Goal: Task Accomplishment & Management: Manage account settings

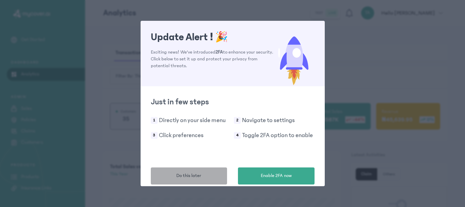
click at [185, 175] on span "Do this later" at bounding box center [188, 175] width 25 height 7
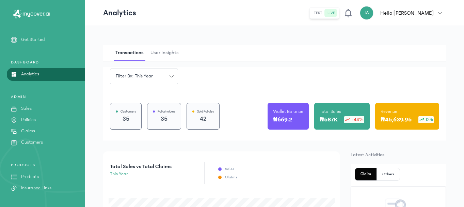
click at [31, 142] on p "Customers" at bounding box center [32, 142] width 22 height 7
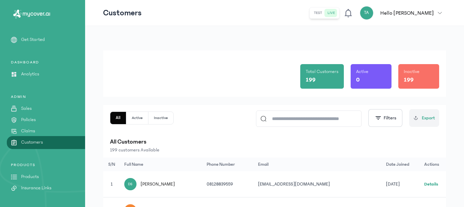
click at [283, 124] on input at bounding box center [312, 119] width 91 height 16
type input "****"
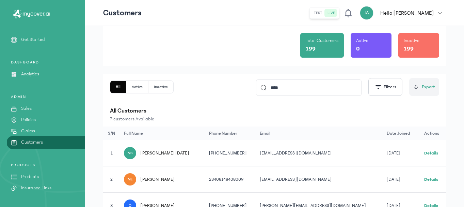
scroll to position [68, 0]
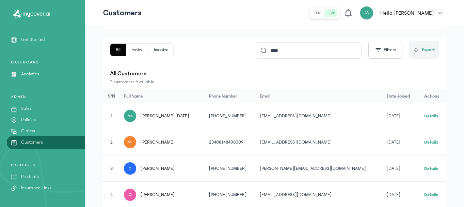
click at [428, 116] on link "Details" at bounding box center [431, 115] width 14 height 5
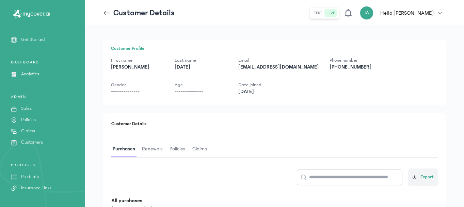
click at [159, 149] on span "Renewals" at bounding box center [152, 149] width 23 height 16
click at [189, 147] on button "Policies" at bounding box center [180, 149] width 23 height 16
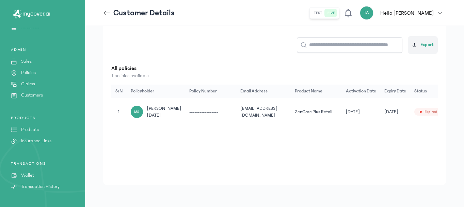
scroll to position [85, 0]
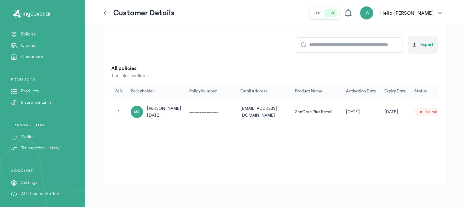
click at [34, 137] on link "Wallet" at bounding box center [42, 136] width 85 height 7
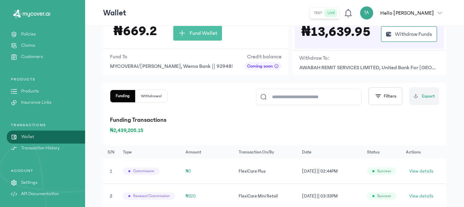
scroll to position [136, 0]
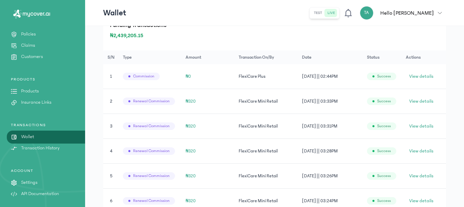
click at [37, 59] on p "Customers" at bounding box center [32, 56] width 22 height 7
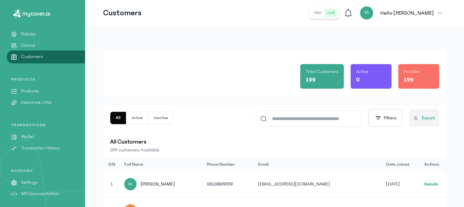
click at [291, 120] on input at bounding box center [312, 119] width 91 height 16
type input "****"
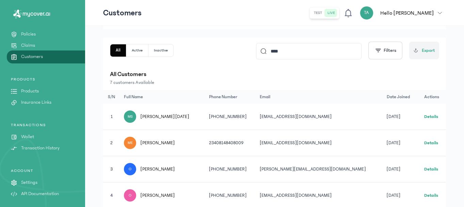
scroll to position [68, 0]
click at [427, 113] on td "Details" at bounding box center [433, 116] width 26 height 26
click at [429, 116] on link "Details" at bounding box center [431, 115] width 14 height 5
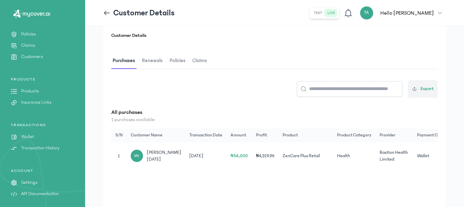
scroll to position [102, 0]
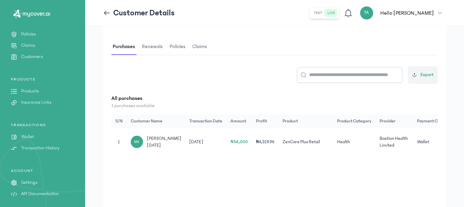
drag, startPoint x: 149, startPoint y: 49, endPoint x: 176, endPoint y: 49, distance: 26.6
click at [149, 48] on span "Renewals" at bounding box center [152, 47] width 23 height 16
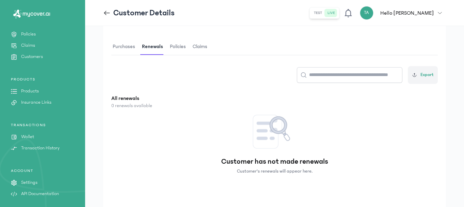
click at [181, 49] on span "Policies" at bounding box center [178, 47] width 19 height 16
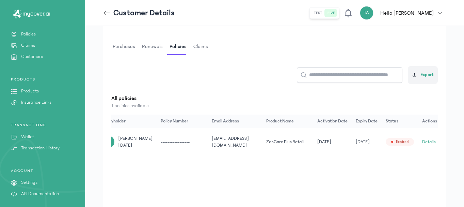
scroll to position [0, 21]
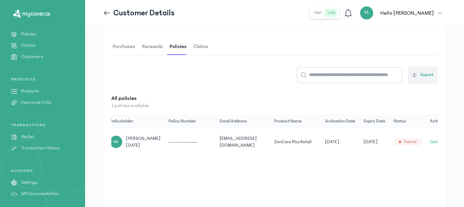
click at [29, 137] on p "Wallet" at bounding box center [27, 136] width 13 height 7
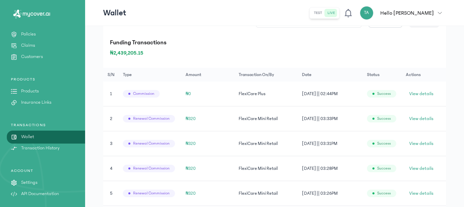
scroll to position [111, 0]
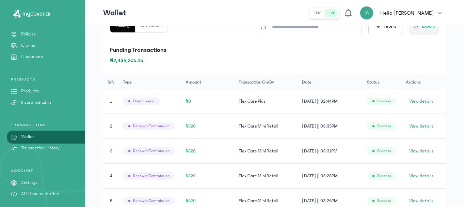
click at [292, 30] on input at bounding box center [312, 27] width 91 height 16
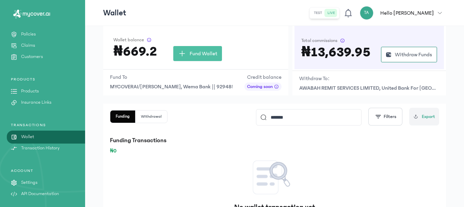
scroll to position [20, 0]
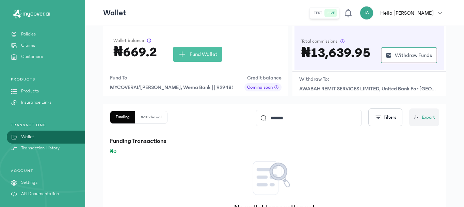
type input "*******"
click at [33, 89] on p "Products" at bounding box center [30, 91] width 18 height 7
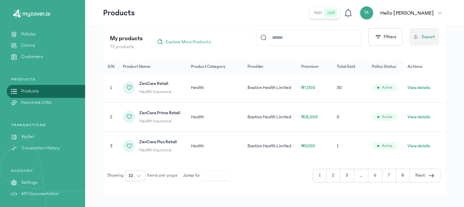
scroll to position [95, 0]
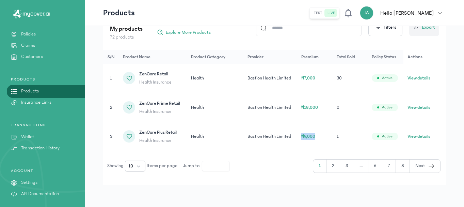
drag, startPoint x: 323, startPoint y: 136, endPoint x: 300, endPoint y: 135, distance: 22.5
click at [300, 135] on td "₦9,000" at bounding box center [314, 136] width 35 height 29
copy span "₦9,000"
click at [34, 55] on p "Customers" at bounding box center [32, 56] width 22 height 7
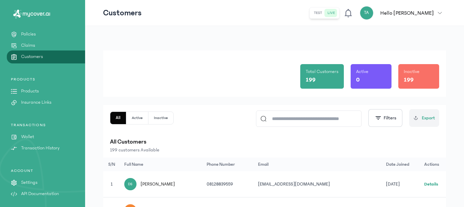
click at [281, 119] on input at bounding box center [312, 119] width 91 height 16
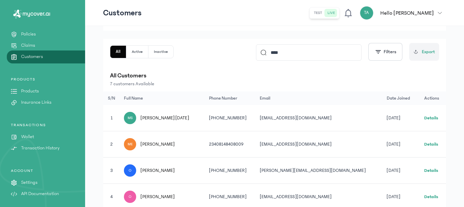
scroll to position [68, 0]
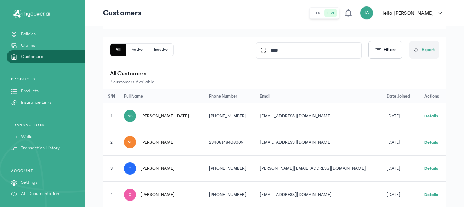
type input "****"
click at [424, 114] on link "Details" at bounding box center [431, 115] width 14 height 5
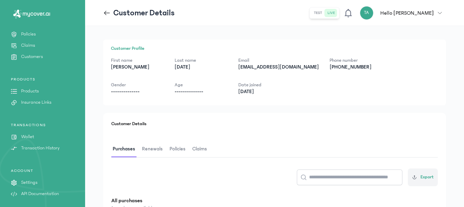
scroll to position [102, 0]
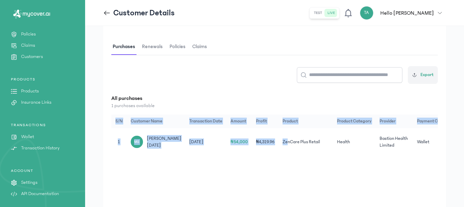
drag, startPoint x: 286, startPoint y: 162, endPoint x: 354, endPoint y: 163, distance: 67.4
click at [354, 156] on div "S/N Customer Name Transaction Date Amount Profit Product Product Category Provi…" at bounding box center [274, 134] width 327 height 41
click at [398, 170] on div "Customer Details Purchases Renewals Policies Claims Export All purchases 1 purc…" at bounding box center [274, 113] width 343 height 204
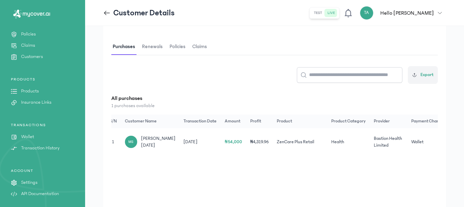
scroll to position [0, 16]
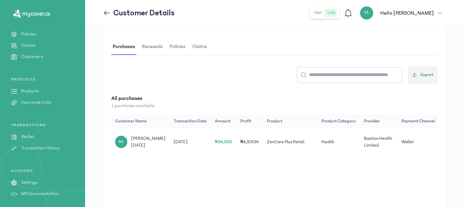
click at [146, 45] on span "Renewals" at bounding box center [152, 47] width 23 height 16
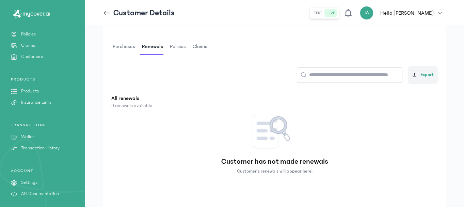
click at [173, 46] on span "Policies" at bounding box center [178, 47] width 19 height 16
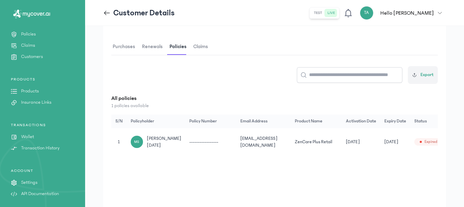
drag, startPoint x: 214, startPoint y: 163, endPoint x: 284, endPoint y: 168, distance: 70.6
click at [284, 168] on div "Customer Details Purchases Renewals Policies Claims Export All policies 1 polic…" at bounding box center [274, 113] width 343 height 204
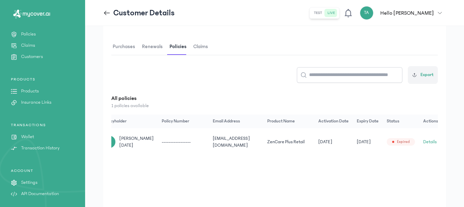
scroll to position [0, 29]
click at [423, 144] on button "Details" at bounding box center [429, 141] width 14 height 7
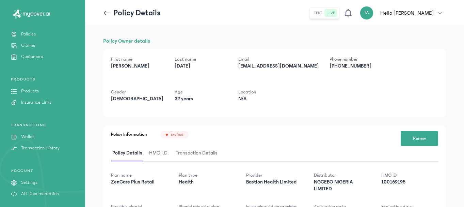
click at [150, 150] on span "HMO I.D." at bounding box center [159, 153] width 22 height 16
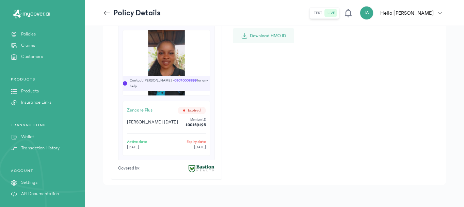
scroll to position [99, 0]
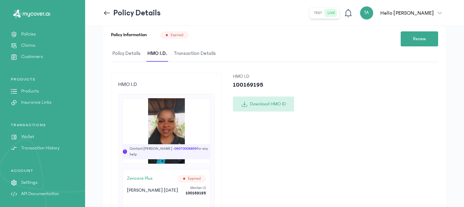
click at [260, 103] on button "Download HMO ID" at bounding box center [263, 103] width 61 height 15
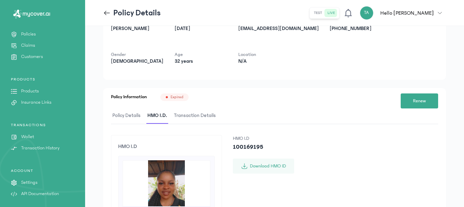
scroll to position [0, 0]
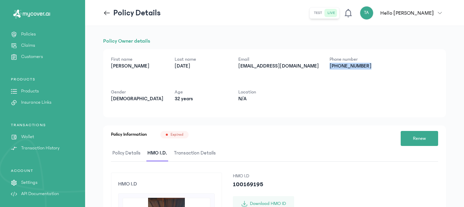
drag, startPoint x: 366, startPoint y: 66, endPoint x: 322, endPoint y: 68, distance: 44.0
click at [330, 68] on p "+2348100570246" at bounding box center [356, 66] width 53 height 7
copy p "+2348100570246"
click at [35, 56] on p "Customers" at bounding box center [32, 56] width 22 height 7
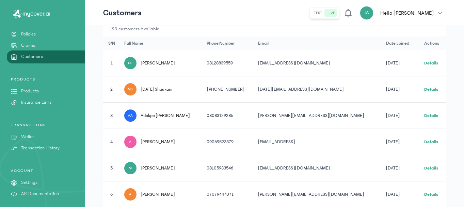
scroll to position [112, 0]
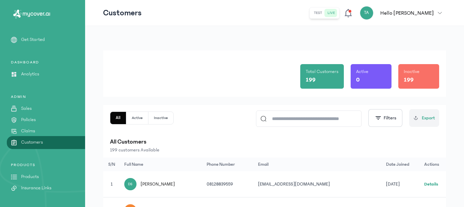
scroll to position [85, 0]
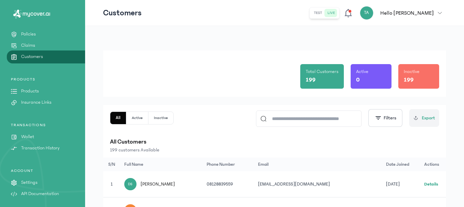
click at [35, 137] on link "Wallet" at bounding box center [42, 136] width 85 height 7
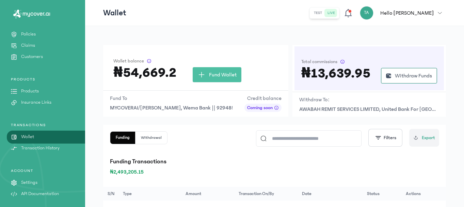
click at [33, 59] on p "Customers" at bounding box center [32, 56] width 22 height 7
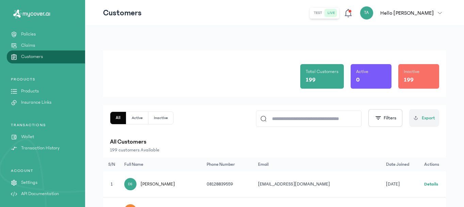
click at [302, 115] on input at bounding box center [312, 119] width 91 height 16
type input "****"
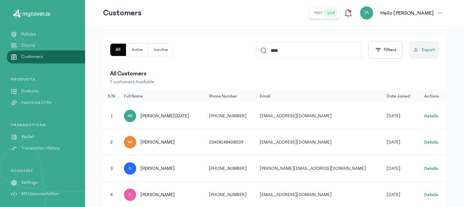
click at [425, 114] on link "Details" at bounding box center [431, 115] width 14 height 5
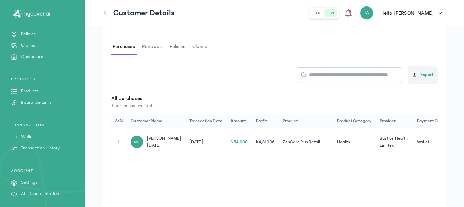
scroll to position [0, 16]
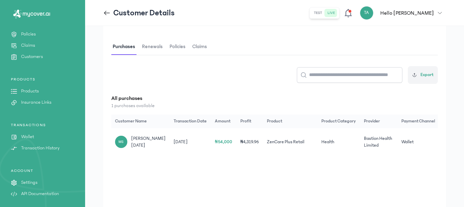
click at [149, 48] on span "Renewals" at bounding box center [152, 47] width 23 height 16
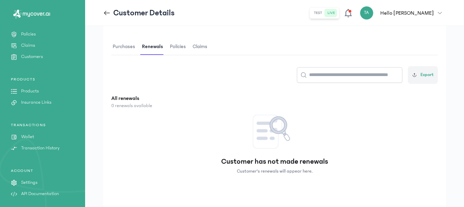
click at [177, 48] on span "Policies" at bounding box center [178, 47] width 19 height 16
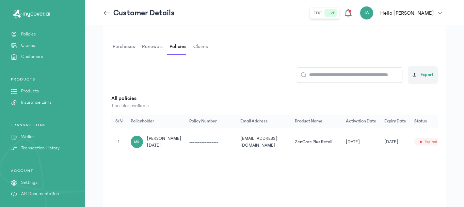
click at [126, 47] on span "Purchases" at bounding box center [123, 47] width 25 height 16
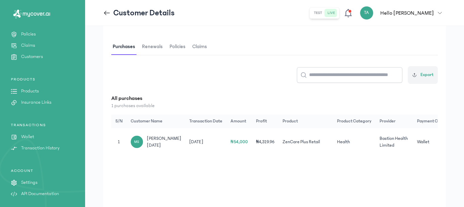
scroll to position [0, 16]
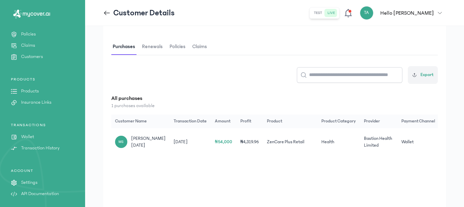
click at [149, 51] on span "Renewals" at bounding box center [152, 47] width 23 height 16
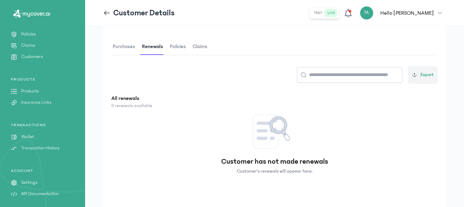
click at [177, 46] on span "Policies" at bounding box center [178, 47] width 19 height 16
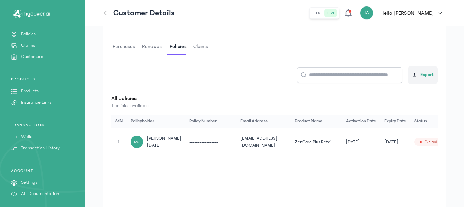
scroll to position [0, 29]
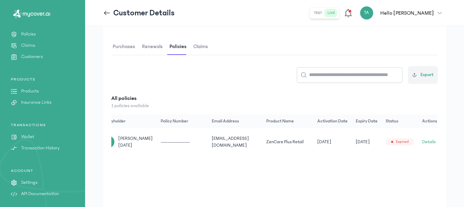
click at [426, 145] on button "Details" at bounding box center [429, 141] width 14 height 7
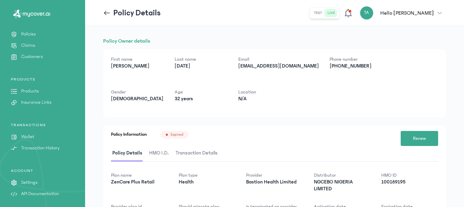
scroll to position [62, 0]
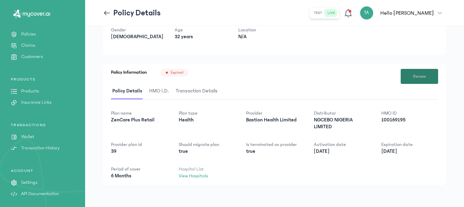
click at [426, 77] on span "Renew" at bounding box center [419, 76] width 13 height 7
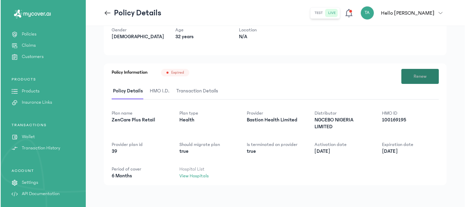
scroll to position [0, 0]
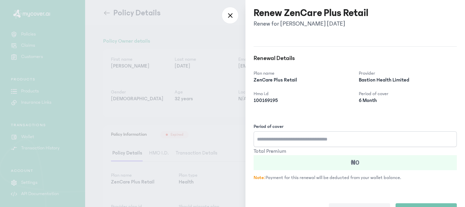
click at [271, 142] on input "Period of cover" at bounding box center [355, 139] width 203 height 16
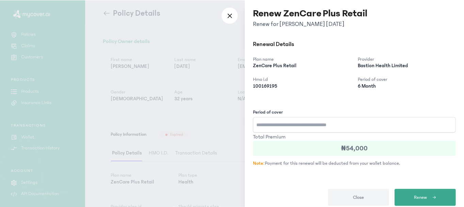
scroll to position [21, 0]
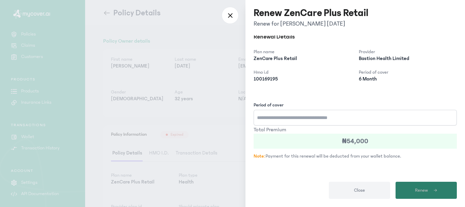
type input "*"
click at [426, 189] on span "Renew" at bounding box center [421, 190] width 13 height 7
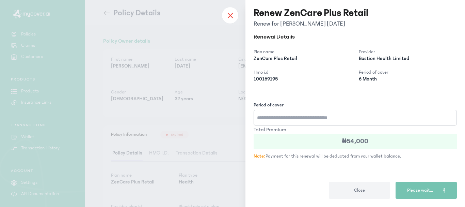
click at [229, 19] on div at bounding box center [230, 15] width 17 height 17
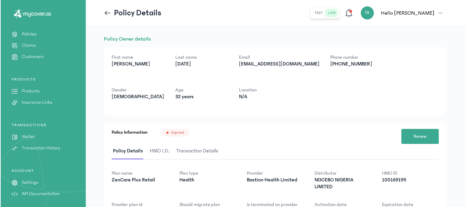
scroll to position [0, 0]
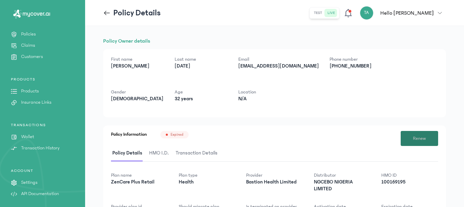
click at [419, 137] on span "Renew" at bounding box center [419, 138] width 13 height 7
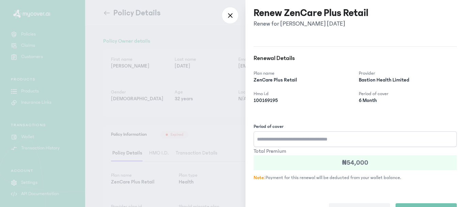
click at [330, 138] on input "Period of cover" at bounding box center [355, 139] width 203 height 16
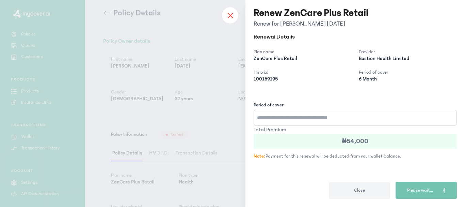
type input "*"
click at [237, 17] on div at bounding box center [230, 15] width 17 height 17
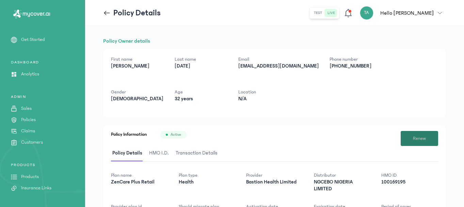
click at [414, 133] on button "Renew" at bounding box center [419, 138] width 37 height 15
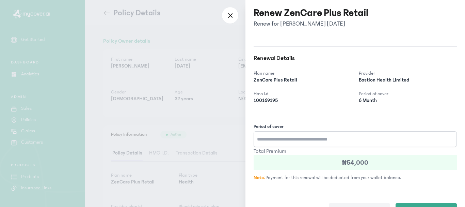
click at [308, 138] on input "Period of cover" at bounding box center [355, 139] width 203 height 16
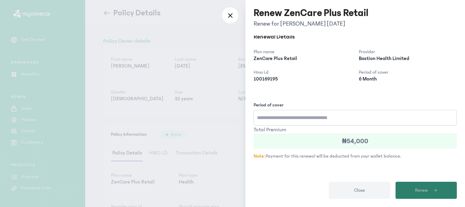
type input "*"
click at [428, 186] on button "Renew" at bounding box center [426, 189] width 61 height 17
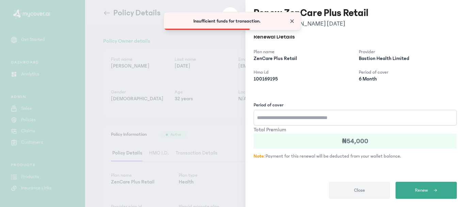
click at [293, 20] on span "Close" at bounding box center [292, 21] width 7 height 7
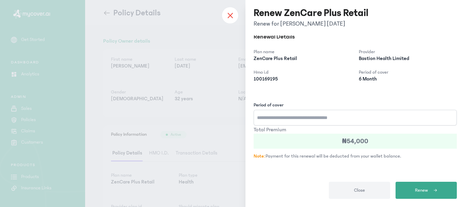
click at [225, 14] on div at bounding box center [230, 15] width 17 height 17
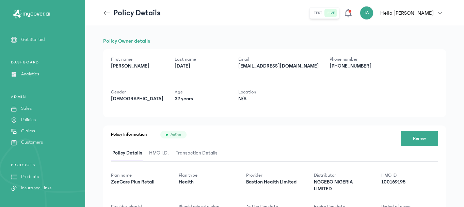
click at [157, 150] on span "HMO I.D." at bounding box center [159, 153] width 22 height 16
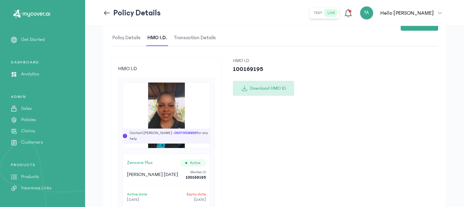
scroll to position [99, 0]
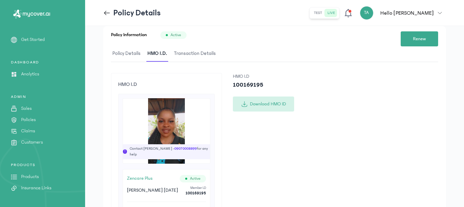
click at [260, 106] on button "Download HMO ID" at bounding box center [263, 103] width 61 height 15
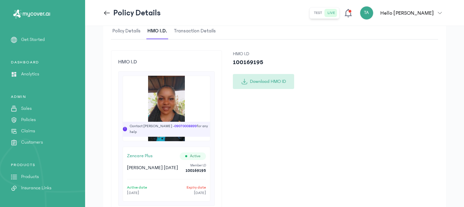
scroll to position [133, 0]
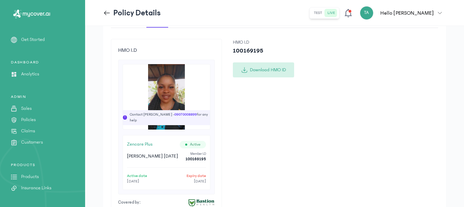
click at [263, 67] on button "Download HMO ID" at bounding box center [263, 69] width 61 height 15
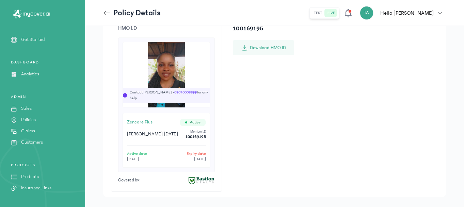
scroll to position [168, 0]
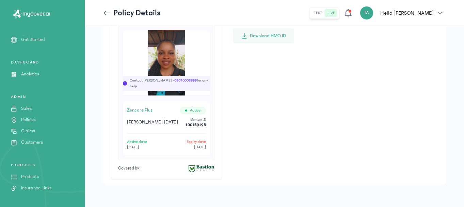
click at [303, 127] on div "HMO I.D ! Contact Olivia - 09070008899 for any help zencare plus Active Mary An…" at bounding box center [274, 92] width 327 height 175
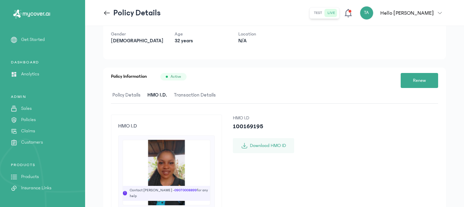
scroll to position [136, 0]
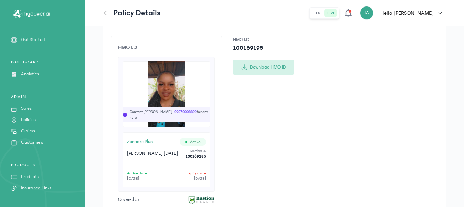
click at [261, 63] on button "Download HMO ID" at bounding box center [263, 67] width 61 height 15
click at [36, 15] on icon at bounding box center [35, 14] width 3 height 3
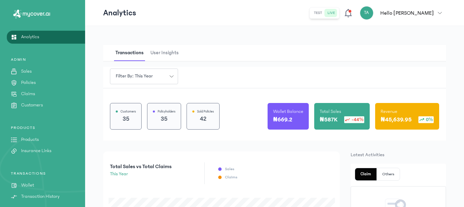
scroll to position [85, 0]
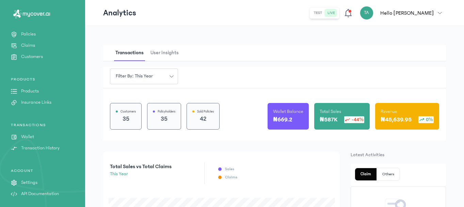
click at [31, 49] on div "ADMIN Sales Policies Claims Customers" at bounding box center [42, 35] width 85 height 52
click at [32, 57] on p "Customers" at bounding box center [32, 56] width 22 height 7
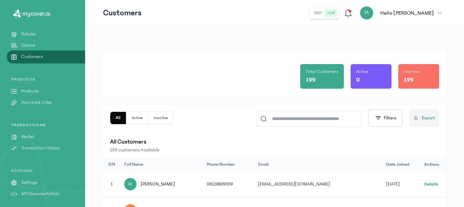
click at [275, 118] on input at bounding box center [312, 119] width 91 height 16
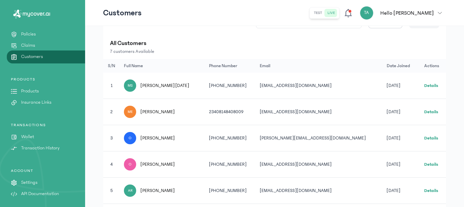
scroll to position [102, 0]
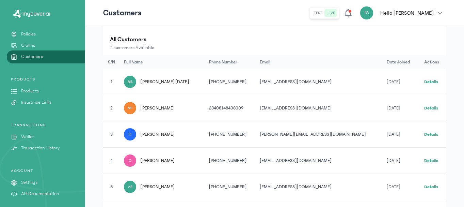
type input "****"
click at [426, 81] on link "Details" at bounding box center [431, 81] width 14 height 5
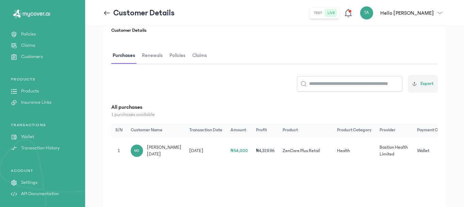
scroll to position [102, 0]
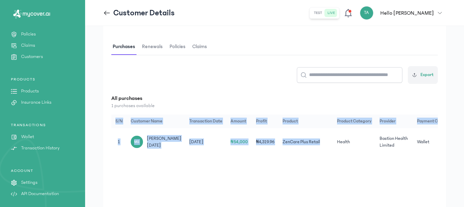
drag, startPoint x: 272, startPoint y: 163, endPoint x: 330, endPoint y: 161, distance: 58.3
click at [330, 156] on div "S/N Customer Name Transaction Date Amount Profit Product Product Category Provi…" at bounding box center [274, 134] width 327 height 41
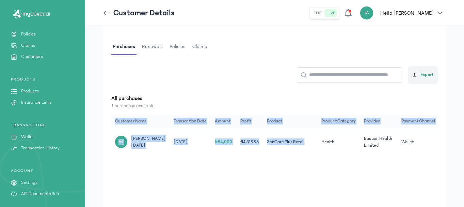
click at [149, 46] on span "Renewals" at bounding box center [152, 47] width 23 height 16
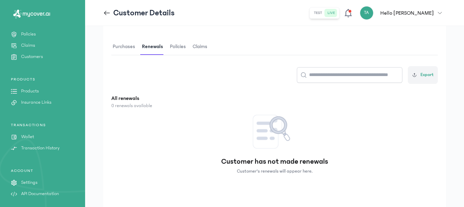
click at [167, 46] on button "Renewals" at bounding box center [155, 47] width 28 height 16
click at [175, 46] on span "Policies" at bounding box center [178, 47] width 19 height 16
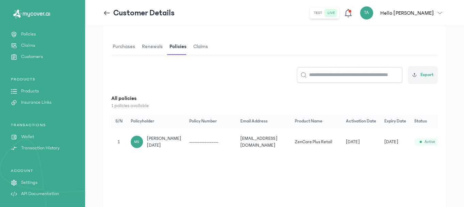
scroll to position [0, 27]
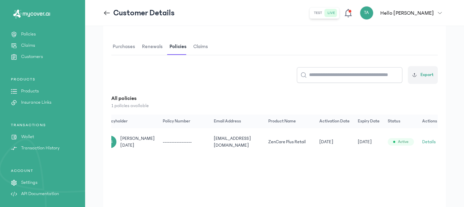
click at [427, 145] on button "Details" at bounding box center [429, 141] width 14 height 7
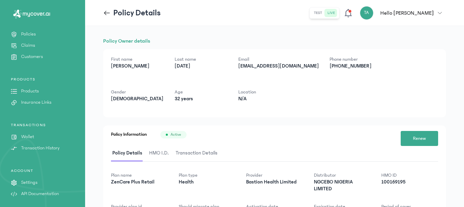
scroll to position [62, 0]
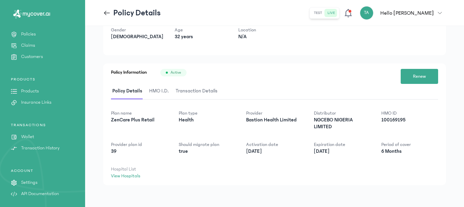
click at [156, 88] on span "HMO I.D." at bounding box center [159, 91] width 22 height 16
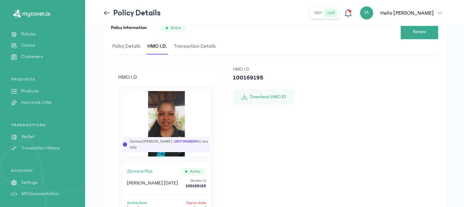
scroll to position [168, 0]
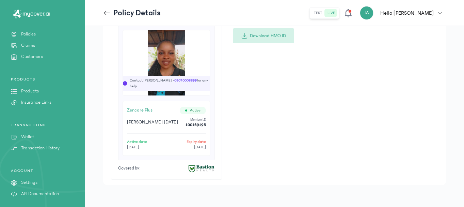
click at [268, 38] on button "Download HMO ID" at bounding box center [263, 35] width 61 height 15
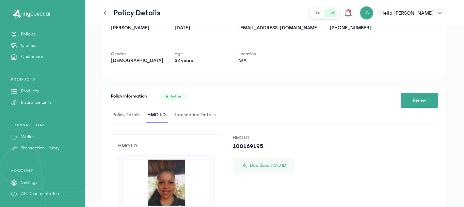
scroll to position [136, 0]
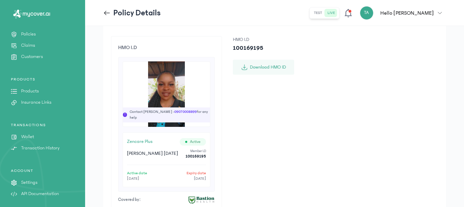
click at [35, 132] on div "TRANSACTIONS Wallet Transaction History" at bounding box center [42, 136] width 85 height 29
click at [34, 136] on link "Wallet" at bounding box center [42, 136] width 85 height 7
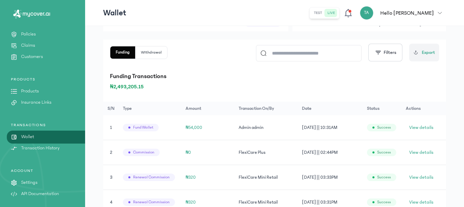
scroll to position [34, 0]
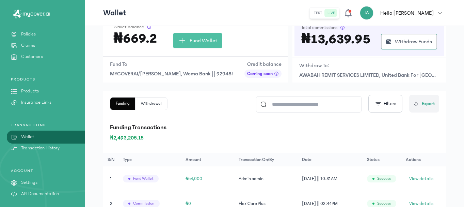
click at [40, 54] on p "Customers" at bounding box center [32, 56] width 22 height 7
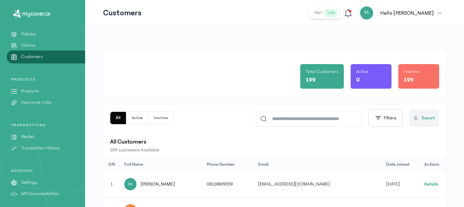
click at [286, 122] on input at bounding box center [312, 119] width 91 height 16
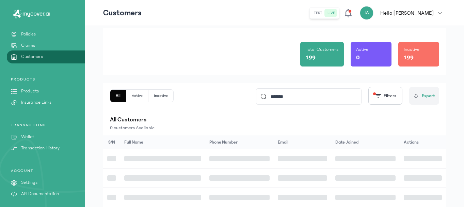
scroll to position [34, 0]
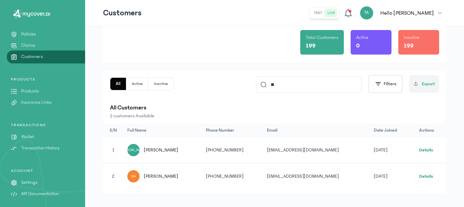
type input "*"
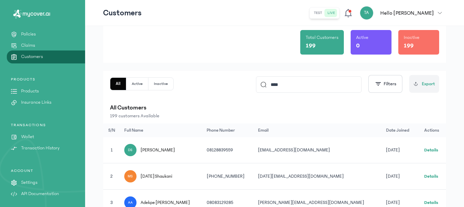
type input "****"
click at [428, 148] on link "Details" at bounding box center [431, 149] width 14 height 5
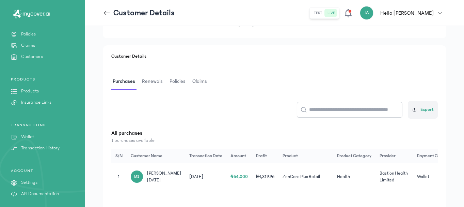
scroll to position [68, 0]
click at [148, 81] on span "Renewals" at bounding box center [152, 81] width 23 height 16
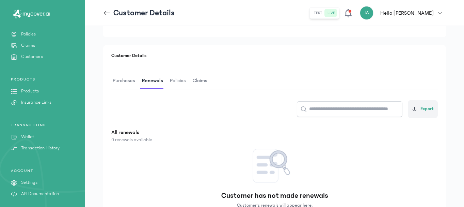
click at [176, 78] on span "Policies" at bounding box center [178, 81] width 19 height 16
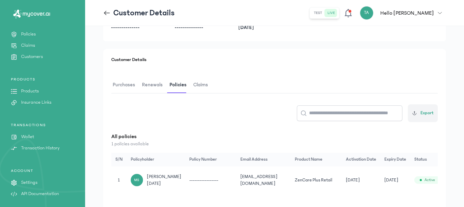
scroll to position [0, 27]
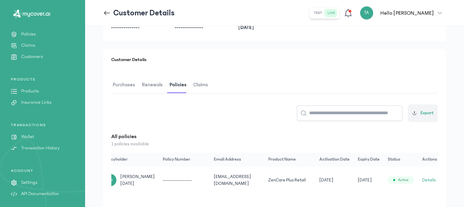
click at [430, 183] on button "Details" at bounding box center [429, 179] width 14 height 7
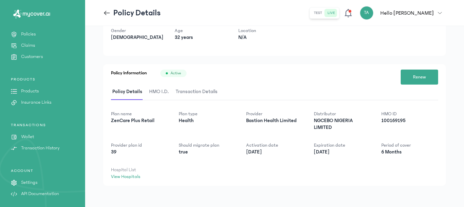
scroll to position [62, 0]
click at [155, 88] on span "HMO I.D." at bounding box center [159, 91] width 22 height 16
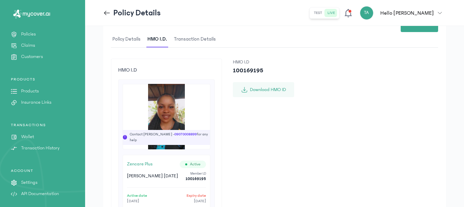
scroll to position [31, 0]
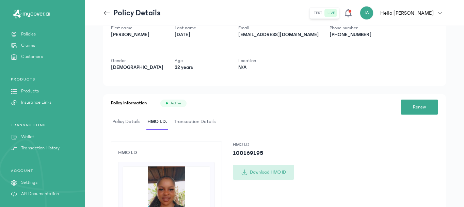
click at [270, 168] on button "Download HMO ID" at bounding box center [263, 171] width 61 height 15
click at [36, 147] on p "Transaction History" at bounding box center [40, 147] width 38 height 7
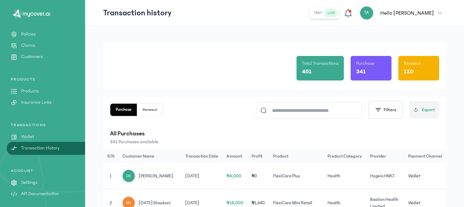
click at [149, 112] on button "Renewal" at bounding box center [150, 110] width 26 height 12
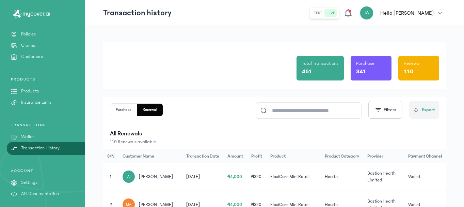
click at [285, 111] on input at bounding box center [312, 110] width 91 height 16
type input "****"
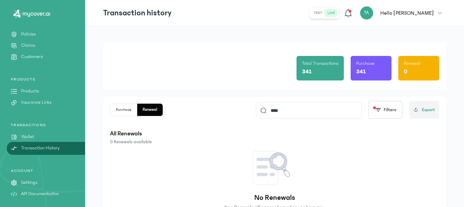
scroll to position [42, 0]
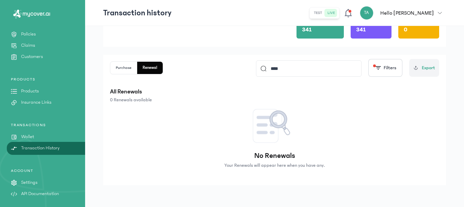
click at [35, 139] on link "Wallet" at bounding box center [42, 136] width 85 height 7
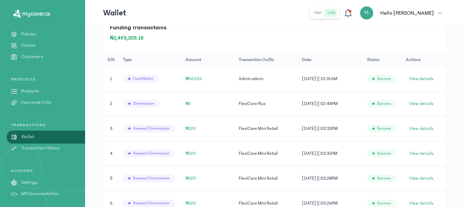
scroll to position [136, 0]
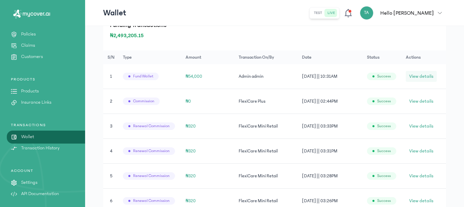
click at [414, 75] on span "View details" at bounding box center [421, 76] width 24 height 7
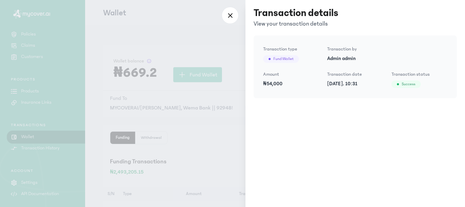
click at [46, 131] on div at bounding box center [232, 103] width 465 height 207
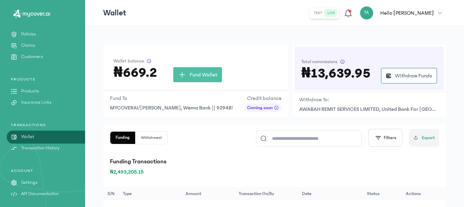
click at [43, 145] on p "Transaction History" at bounding box center [40, 147] width 38 height 7
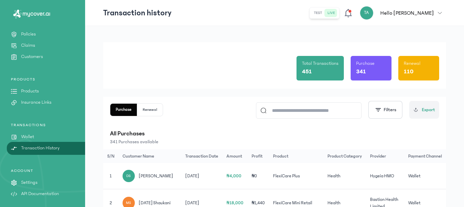
click at [303, 112] on input at bounding box center [312, 110] width 91 height 16
type input "****"
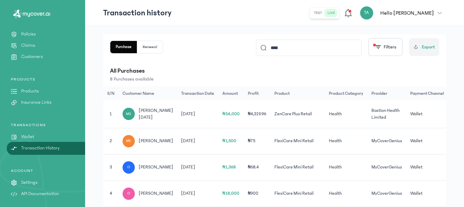
scroll to position [68, 0]
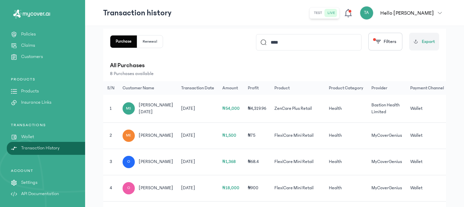
click at [145, 38] on button "Renewal" at bounding box center [150, 41] width 26 height 12
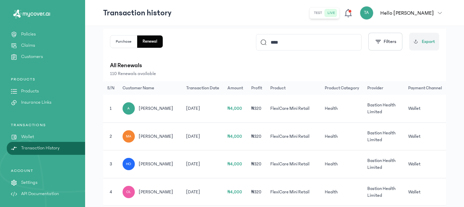
click at [294, 42] on input "****" at bounding box center [312, 42] width 91 height 16
click at [35, 57] on p "Customers" at bounding box center [32, 56] width 22 height 7
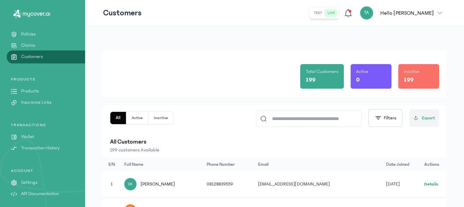
click at [283, 117] on input at bounding box center [312, 119] width 91 height 16
type input "****"
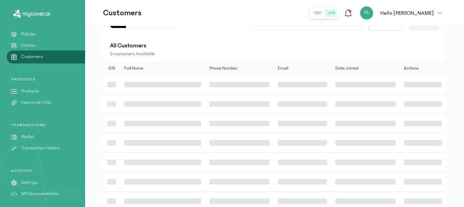
scroll to position [102, 0]
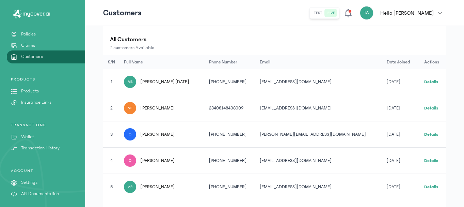
click at [427, 80] on link "Details" at bounding box center [431, 81] width 14 height 5
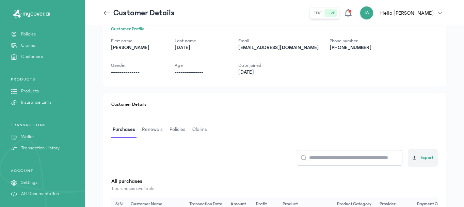
scroll to position [68, 0]
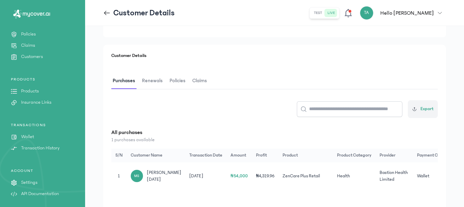
click at [154, 79] on span "Renewals" at bounding box center [152, 81] width 23 height 16
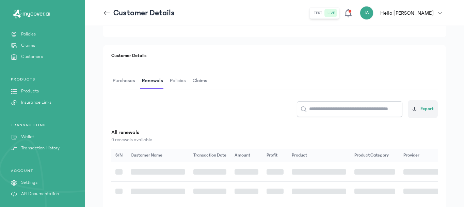
click at [177, 77] on span "Policies" at bounding box center [178, 81] width 19 height 16
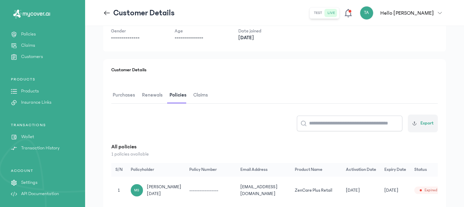
scroll to position [132, 0]
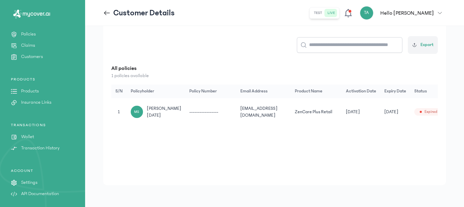
drag, startPoint x: 341, startPoint y: 133, endPoint x: 391, endPoint y: 134, distance: 49.7
click at [391, 134] on div "Customer Details Purchases Renewals Policies Claims Export All policies 1 polic…" at bounding box center [274, 83] width 343 height 204
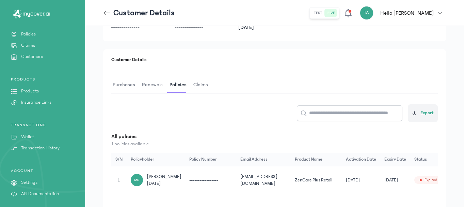
click at [122, 83] on span "Purchases" at bounding box center [123, 85] width 25 height 16
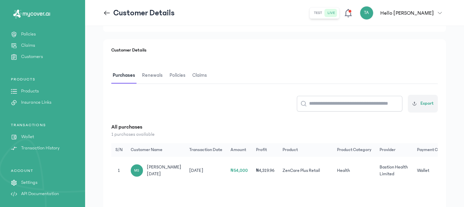
scroll to position [30, 0]
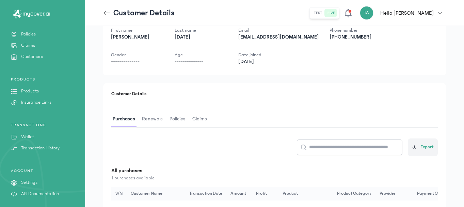
click at [149, 117] on span "Renewals" at bounding box center [152, 119] width 23 height 16
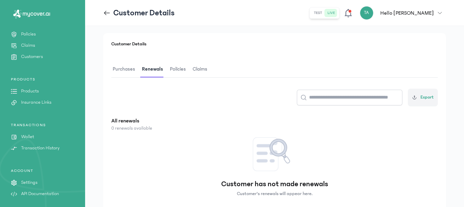
scroll to position [30, 0]
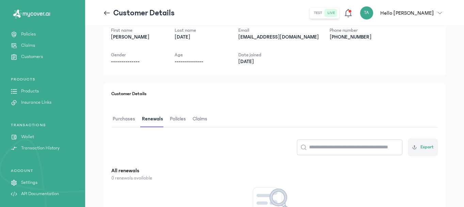
click at [180, 115] on span "Policies" at bounding box center [178, 119] width 19 height 16
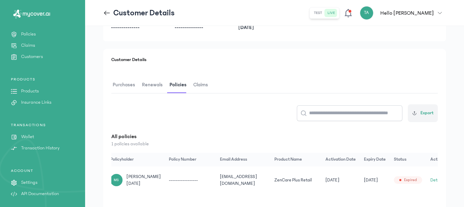
scroll to position [0, 29]
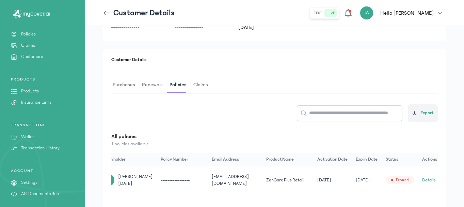
click at [425, 183] on button "Details" at bounding box center [429, 179] width 14 height 7
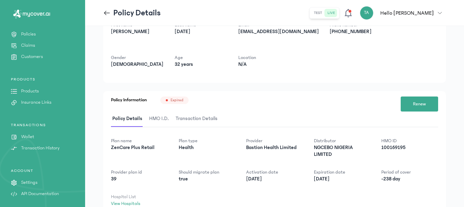
scroll to position [62, 0]
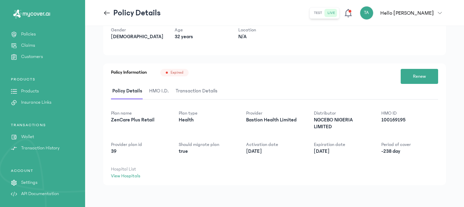
click at [29, 136] on p "Wallet" at bounding box center [27, 136] width 13 height 7
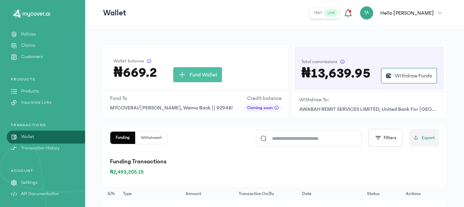
click at [38, 53] on p "Customers" at bounding box center [32, 56] width 22 height 7
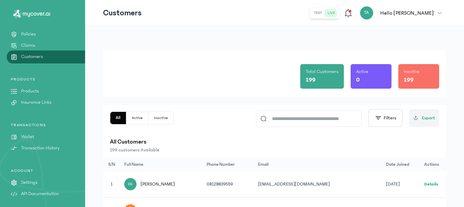
click at [298, 114] on input at bounding box center [312, 119] width 91 height 16
type input "****"
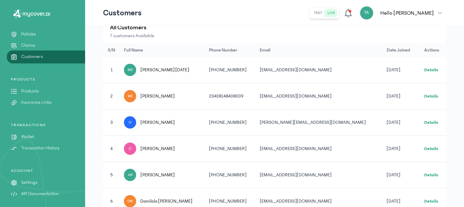
scroll to position [102, 0]
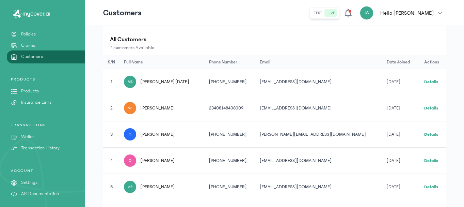
click at [424, 81] on link "Details" at bounding box center [431, 81] width 14 height 5
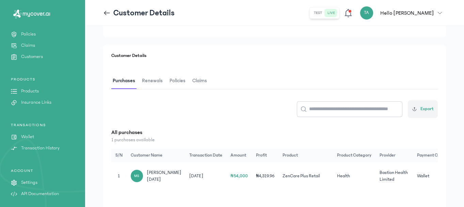
scroll to position [0, 16]
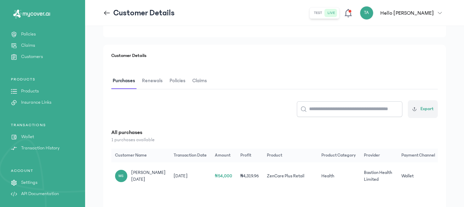
click at [151, 76] on span "Renewals" at bounding box center [152, 81] width 23 height 16
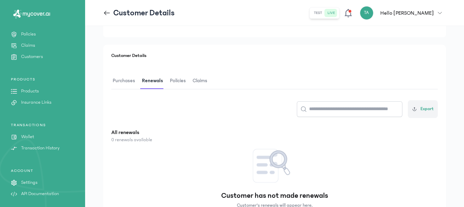
click at [174, 81] on span "Policies" at bounding box center [178, 81] width 19 height 16
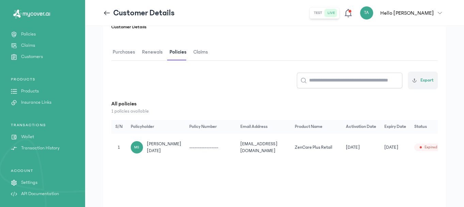
scroll to position [132, 0]
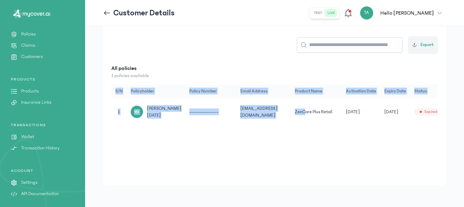
drag, startPoint x: 258, startPoint y: 134, endPoint x: 302, endPoint y: 131, distance: 44.3
click at [302, 131] on div "Customer Details Purchases Renewals Policies Claims Export All policies 1 polic…" at bounding box center [274, 83] width 343 height 204
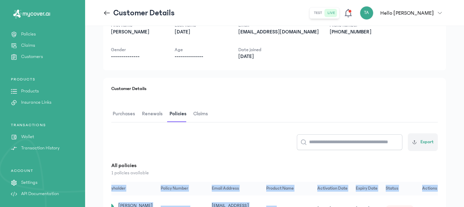
scroll to position [68, 0]
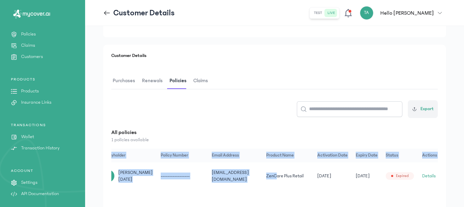
click at [429, 178] on button "Details" at bounding box center [429, 175] width 14 height 7
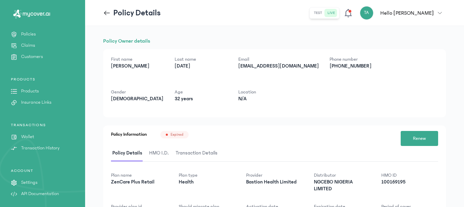
scroll to position [62, 0]
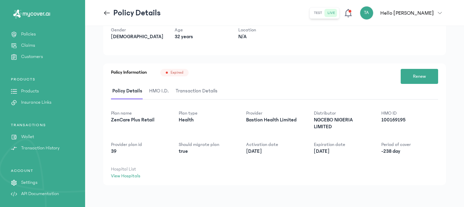
click at [164, 92] on span "HMO I.D." at bounding box center [159, 91] width 22 height 16
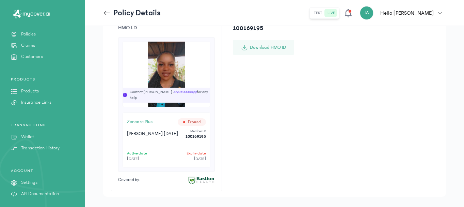
scroll to position [168, 0]
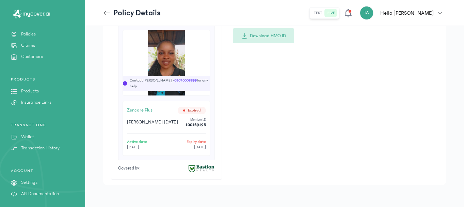
click at [273, 39] on button "Download HMO ID" at bounding box center [263, 35] width 61 height 15
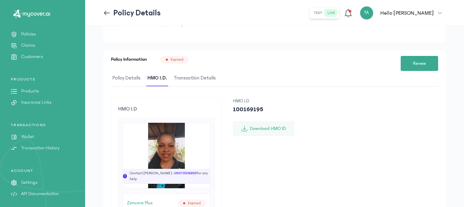
scroll to position [0, 0]
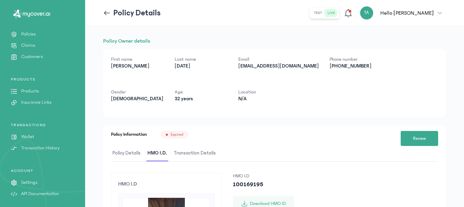
click at [30, 57] on p "Customers" at bounding box center [32, 56] width 22 height 7
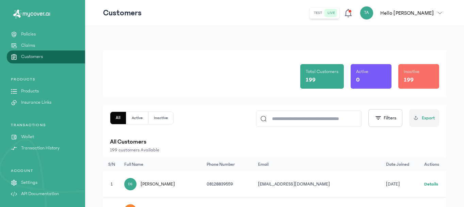
click at [293, 121] on input at bounding box center [312, 119] width 91 height 16
type input "****"
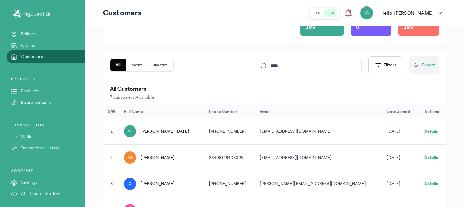
scroll to position [102, 0]
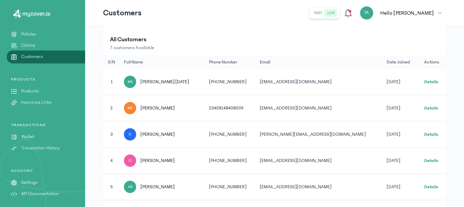
click at [424, 82] on link "Details" at bounding box center [431, 81] width 14 height 5
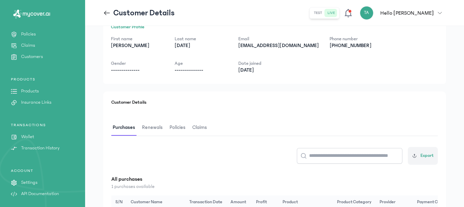
scroll to position [102, 0]
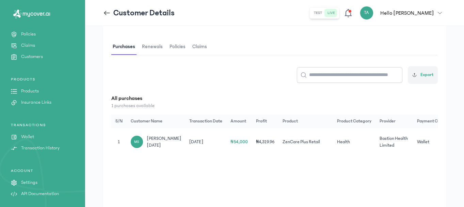
click at [153, 49] on span "Renewals" at bounding box center [152, 47] width 23 height 16
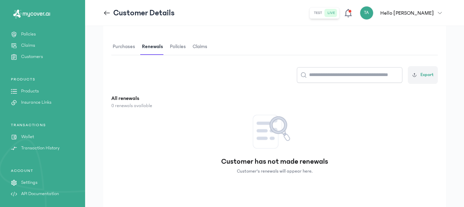
click at [173, 44] on span "Policies" at bounding box center [178, 47] width 19 height 16
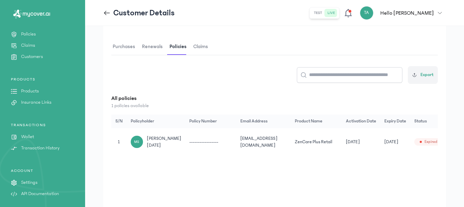
scroll to position [0, 29]
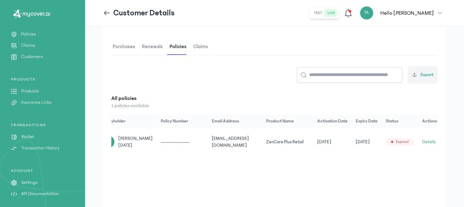
click at [423, 145] on button "Details" at bounding box center [429, 141] width 14 height 7
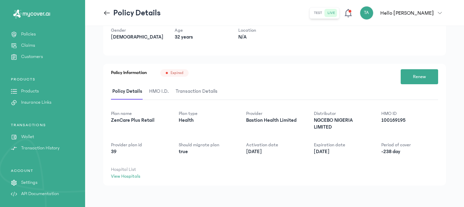
scroll to position [62, 0]
click at [154, 90] on span "HMO I.D." at bounding box center [159, 91] width 22 height 16
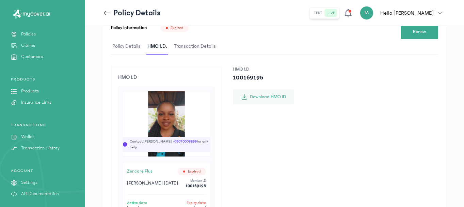
scroll to position [168, 0]
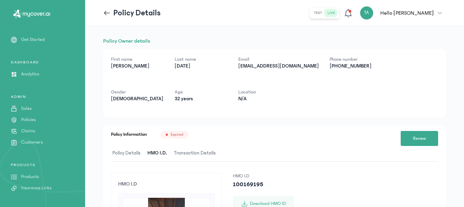
click at [37, 12] on icon at bounding box center [32, 14] width 42 height 9
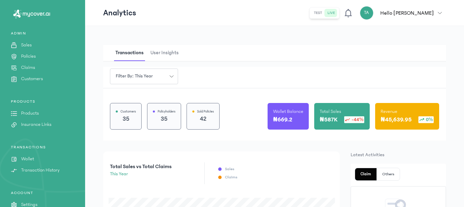
scroll to position [51, 0]
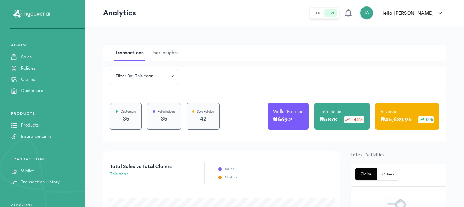
click at [37, 88] on p "Customers" at bounding box center [32, 90] width 22 height 7
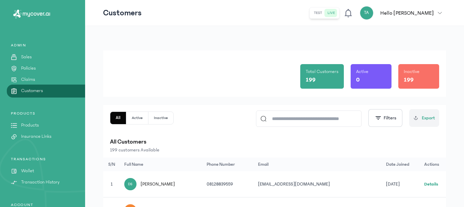
click at [273, 121] on input at bounding box center [312, 119] width 91 height 16
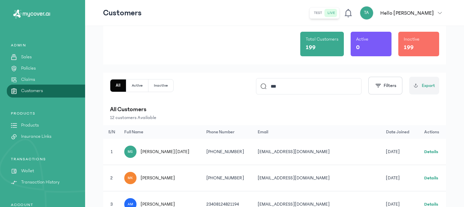
scroll to position [68, 0]
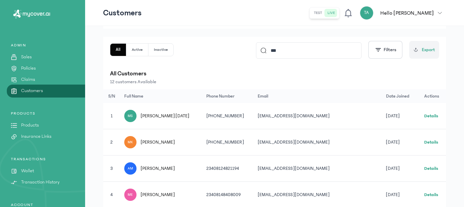
type input "***"
click at [427, 115] on link "Details" at bounding box center [431, 115] width 14 height 5
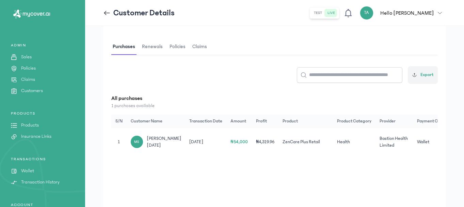
scroll to position [0, 16]
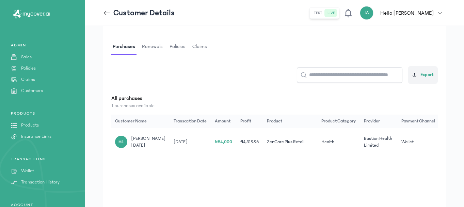
click at [145, 45] on span "Renewals" at bounding box center [152, 47] width 23 height 16
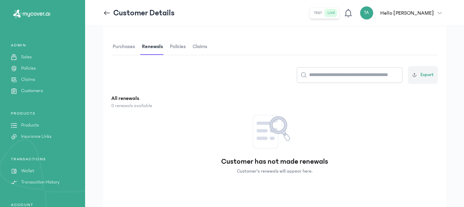
click at [179, 47] on span "Policies" at bounding box center [178, 47] width 19 height 16
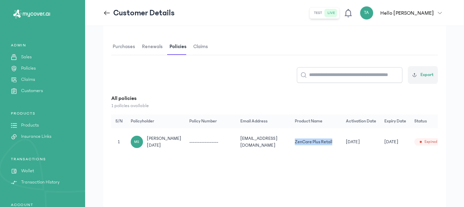
drag, startPoint x: 256, startPoint y: 162, endPoint x: 338, endPoint y: 162, distance: 81.4
click at [338, 156] on tr "1 MS [PERSON_NAME] [DATE] ----------------- [EMAIL_ADDRESS][DOMAIN_NAME] ZenCar…" at bounding box center [290, 142] width 359 height 28
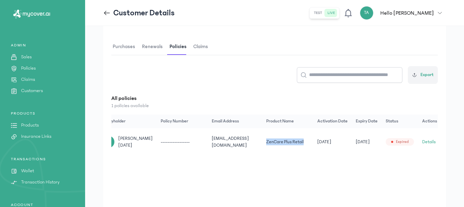
click at [425, 145] on button "Details" at bounding box center [429, 141] width 14 height 7
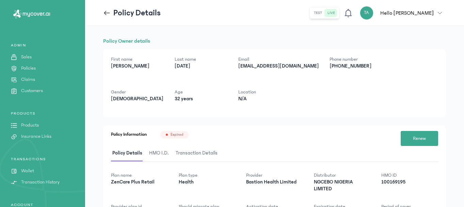
scroll to position [62, 0]
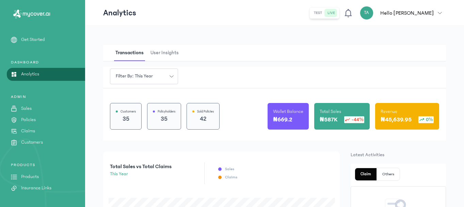
click at [32, 142] on p "Customers" at bounding box center [32, 142] width 22 height 7
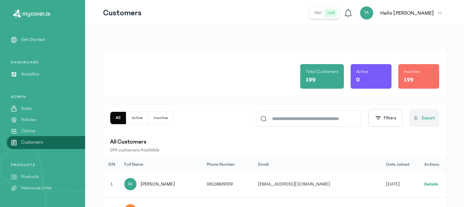
click at [284, 119] on input at bounding box center [312, 119] width 91 height 16
type input "****"
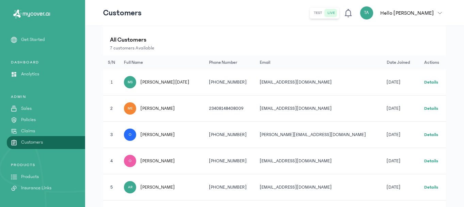
scroll to position [34, 0]
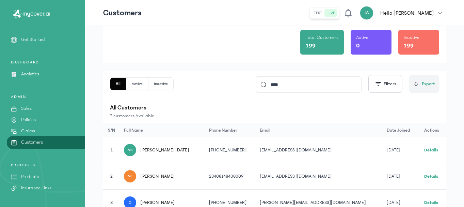
click at [427, 149] on link "Details" at bounding box center [431, 149] width 14 height 5
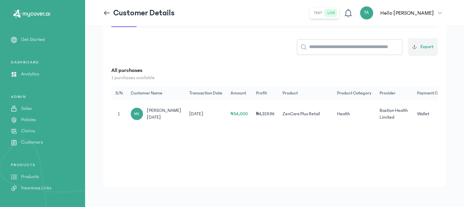
scroll to position [64, 0]
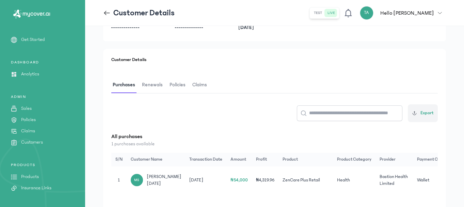
click at [152, 87] on span "Renewals" at bounding box center [152, 85] width 23 height 16
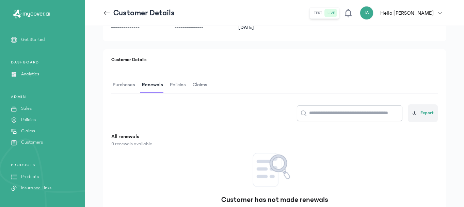
click at [174, 82] on span "Policies" at bounding box center [178, 85] width 19 height 16
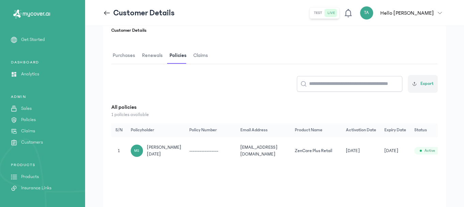
scroll to position [132, 0]
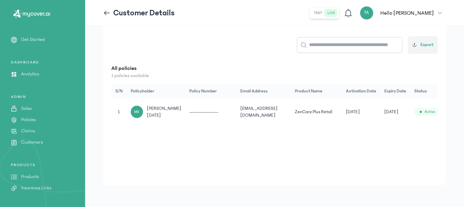
drag, startPoint x: 248, startPoint y: 134, endPoint x: 320, endPoint y: 132, distance: 71.9
click at [314, 132] on div "Customer Details Purchases Renewals Policies Claims Export All policies 1 polic…" at bounding box center [274, 83] width 343 height 204
click at [339, 144] on div "Customer Details Purchases Renewals Policies Claims Export All policies 1 polic…" at bounding box center [274, 83] width 343 height 204
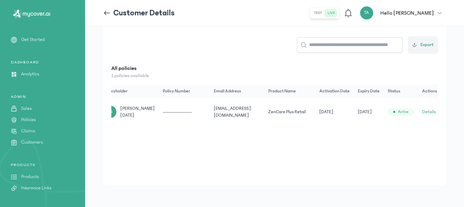
click at [402, 114] on span "Active" at bounding box center [403, 111] width 11 height 5
click at [427, 115] on button "Details" at bounding box center [429, 111] width 14 height 7
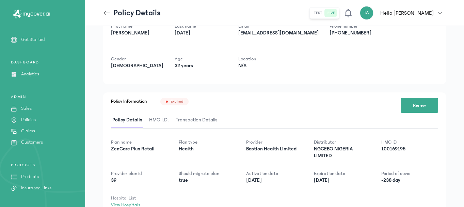
scroll to position [62, 0]
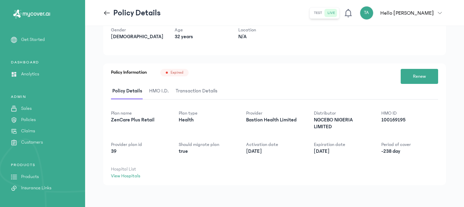
click at [161, 91] on span "HMO I.D." at bounding box center [159, 91] width 22 height 16
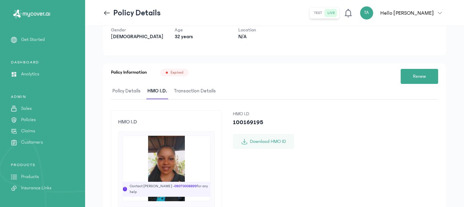
click at [188, 91] on span "Transaction Details" at bounding box center [195, 91] width 45 height 16
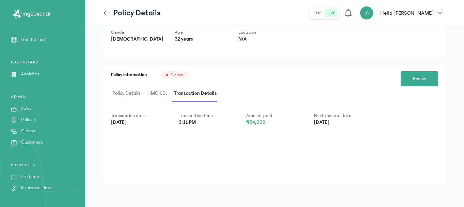
click at [159, 91] on span "HMO I.D." at bounding box center [157, 93] width 22 height 16
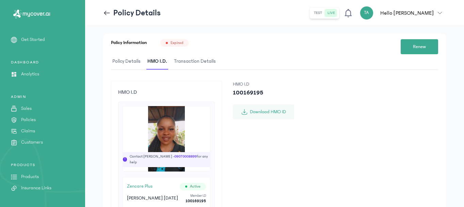
scroll to position [162, 0]
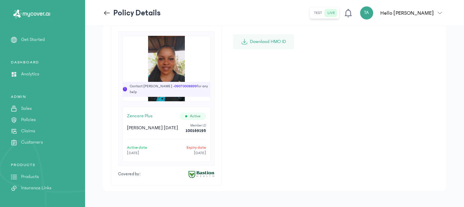
click at [36, 16] on icon at bounding box center [32, 14] width 42 height 9
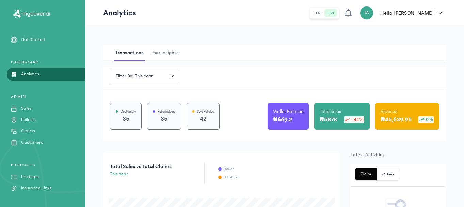
click at [32, 140] on p "Customers" at bounding box center [32, 142] width 22 height 7
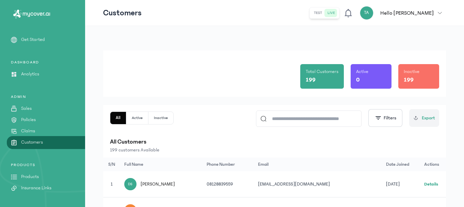
click at [290, 119] on input at bounding box center [312, 119] width 91 height 16
type input "****"
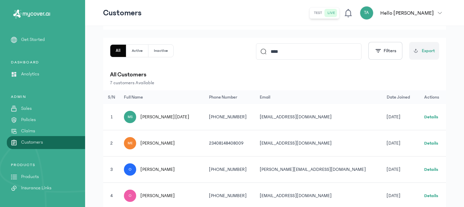
scroll to position [68, 0]
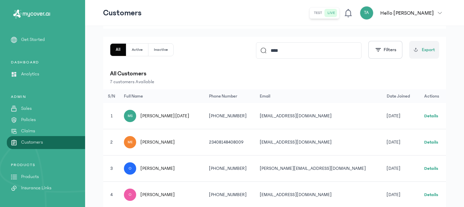
click at [428, 113] on link "Details" at bounding box center [431, 115] width 14 height 5
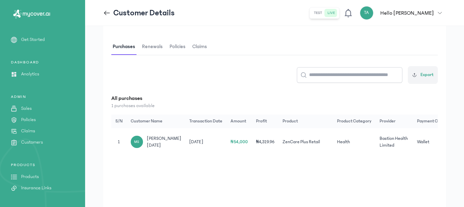
scroll to position [0, 16]
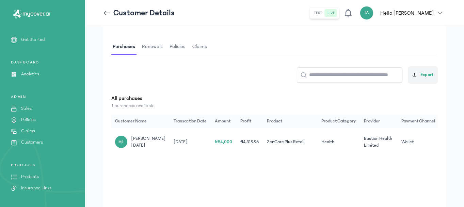
click at [142, 42] on span "Renewals" at bounding box center [152, 47] width 23 height 16
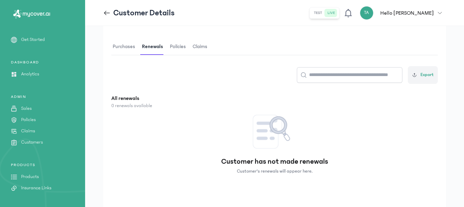
click at [171, 48] on span "Policies" at bounding box center [178, 47] width 19 height 16
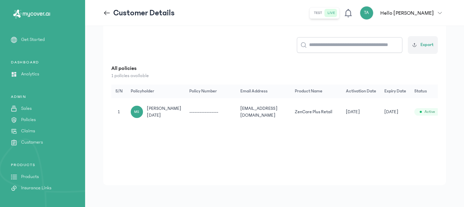
scroll to position [0, 27]
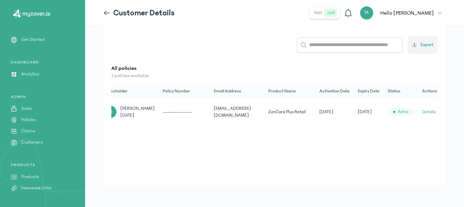
click at [425, 115] on button "Details" at bounding box center [429, 111] width 14 height 7
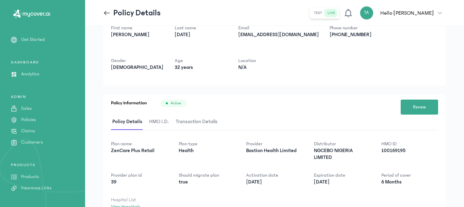
scroll to position [62, 0]
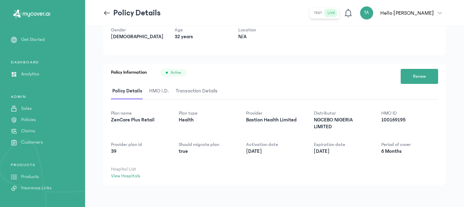
click at [161, 88] on span "HMO I.D." at bounding box center [159, 91] width 22 height 16
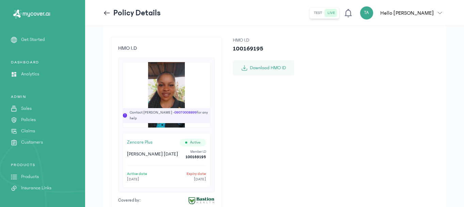
scroll to position [96, 0]
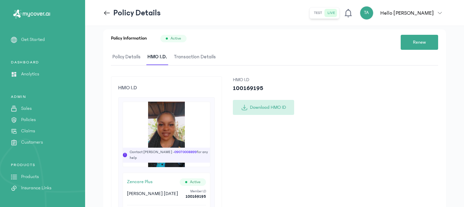
click at [269, 106] on button "Download HMO ID" at bounding box center [263, 107] width 61 height 15
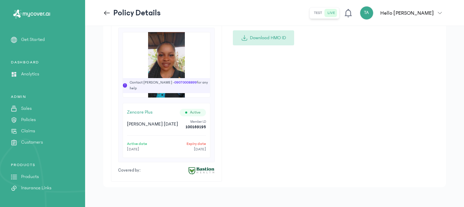
scroll to position [168, 0]
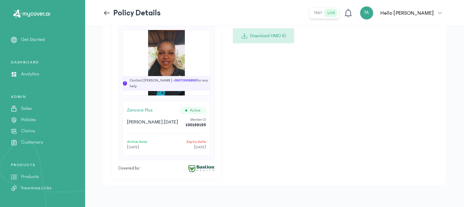
click at [267, 37] on button "Download HMO ID" at bounding box center [263, 35] width 61 height 15
